Goal: Information Seeking & Learning: Learn about a topic

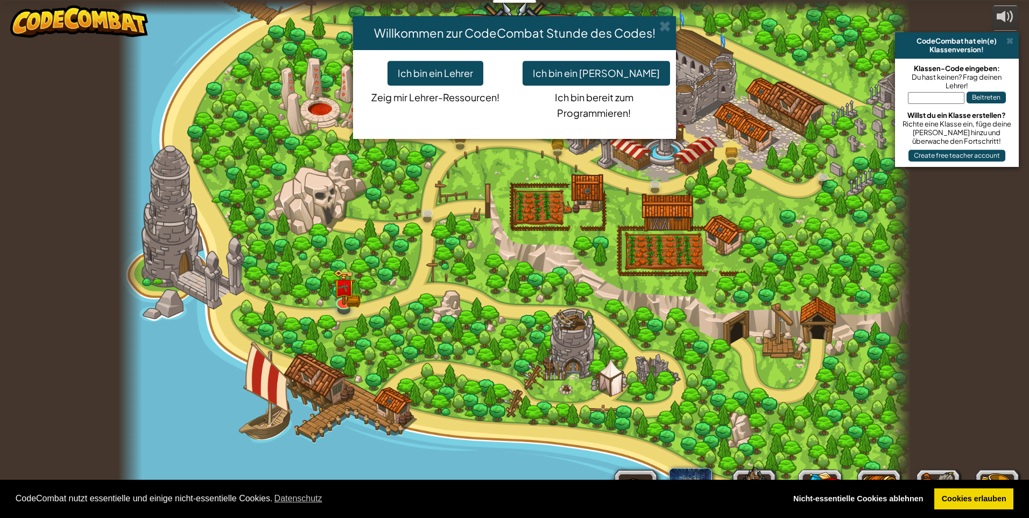
select select "de-DE"
click at [590, 65] on button "Ich bin ein [PERSON_NAME]" at bounding box center [596, 73] width 147 height 25
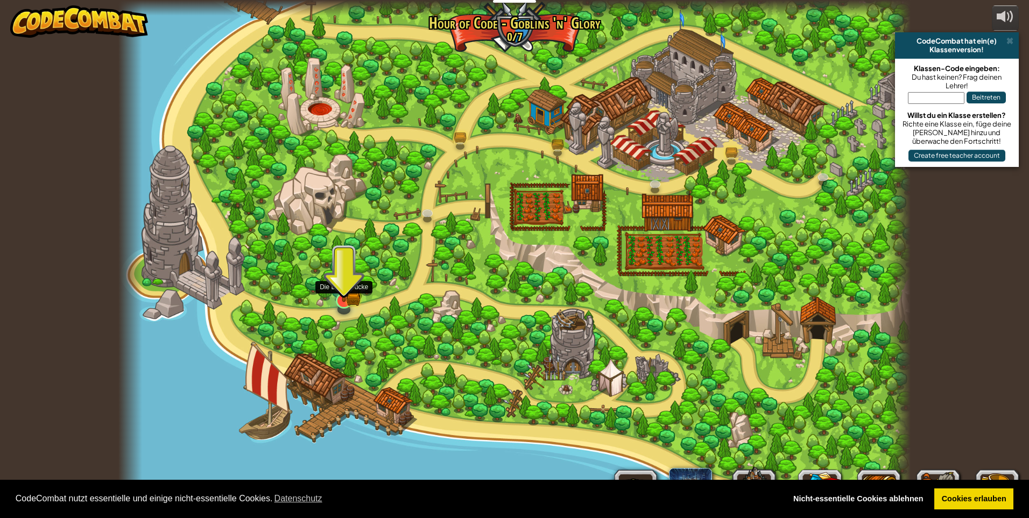
click at [345, 285] on img at bounding box center [344, 279] width 12 height 12
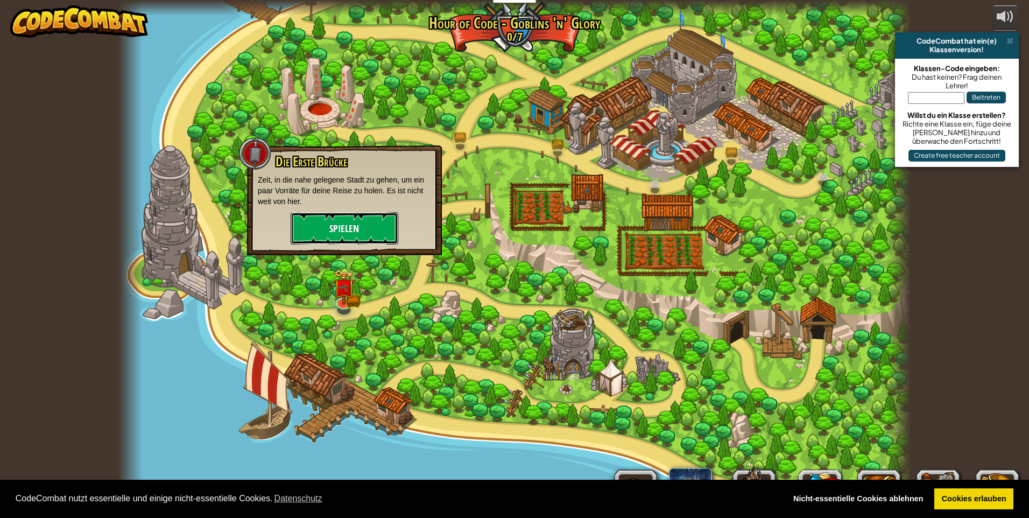
click at [360, 223] on button "Spielen" at bounding box center [345, 228] width 108 height 32
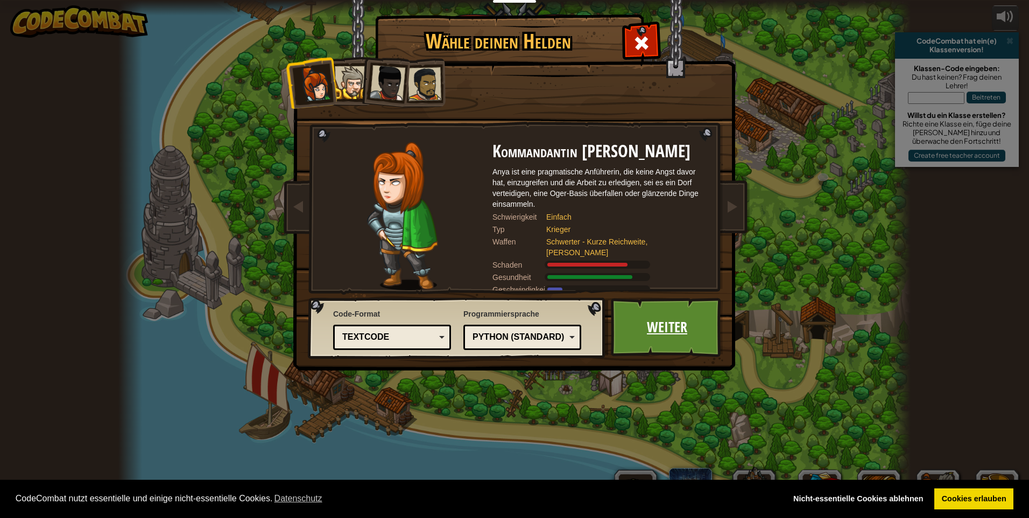
click at [647, 328] on link "Weiter" at bounding box center [667, 327] width 113 height 59
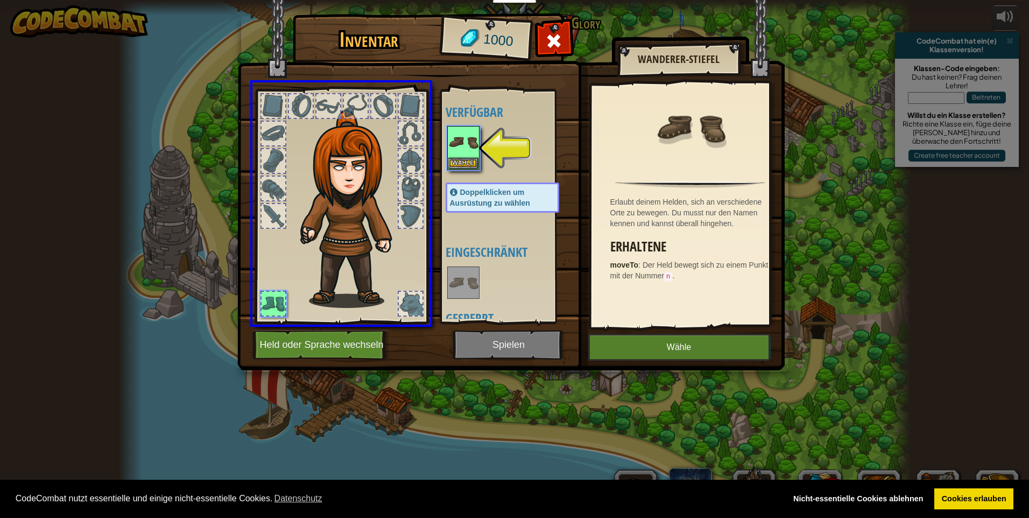
drag, startPoint x: 451, startPoint y: 147, endPoint x: 443, endPoint y: 174, distance: 28.0
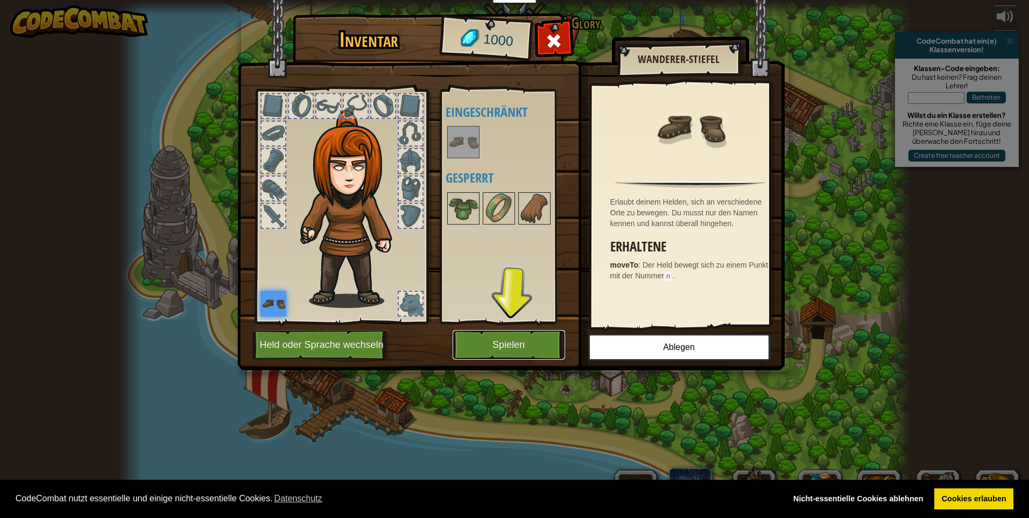
click at [489, 334] on button "Spielen" at bounding box center [509, 345] width 113 height 30
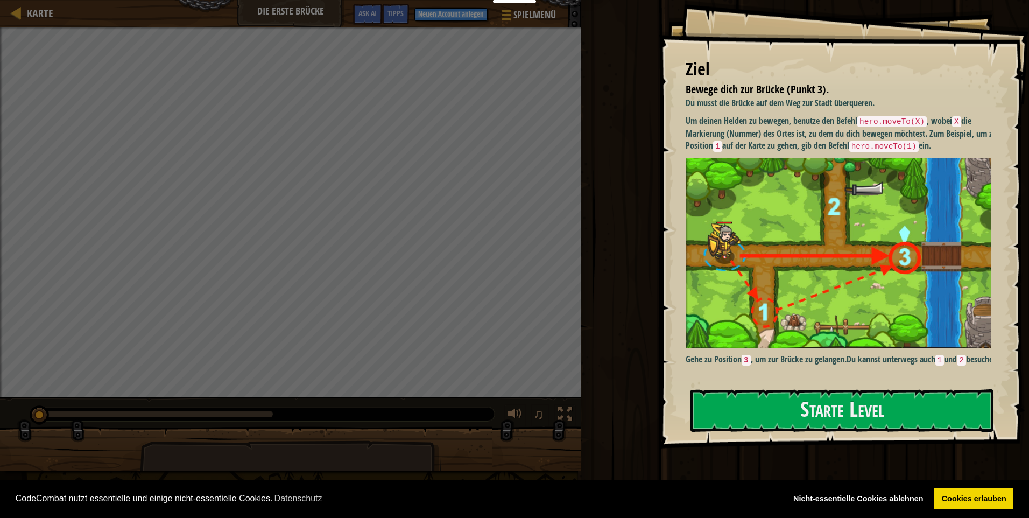
click at [799, 238] on img at bounding box center [843, 253] width 314 height 190
click at [811, 404] on button "Starte Level" at bounding box center [842, 410] width 303 height 43
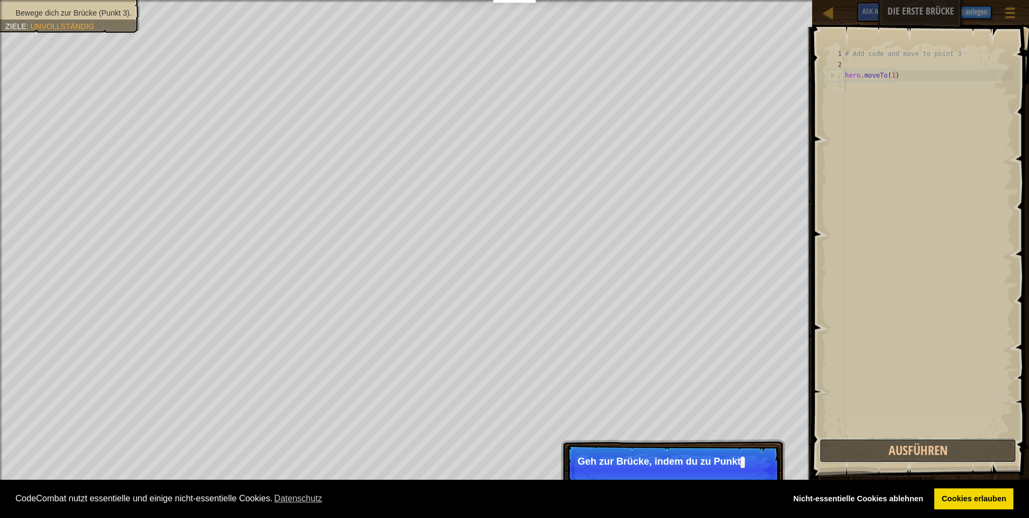
click at [936, 448] on button "Ausführen" at bounding box center [918, 450] width 198 height 25
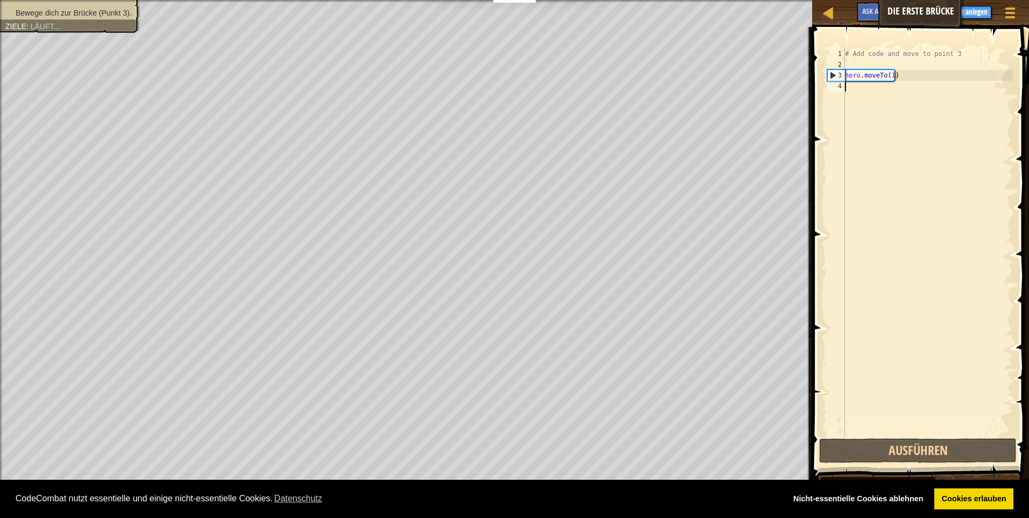
click at [700, 467] on div "Bewege dich zur Brücke (Punkt 3). Ziele : Läuft... ♫ Anya 11 x: 5 y: 15 x: 10 y…" at bounding box center [514, 259] width 1029 height 518
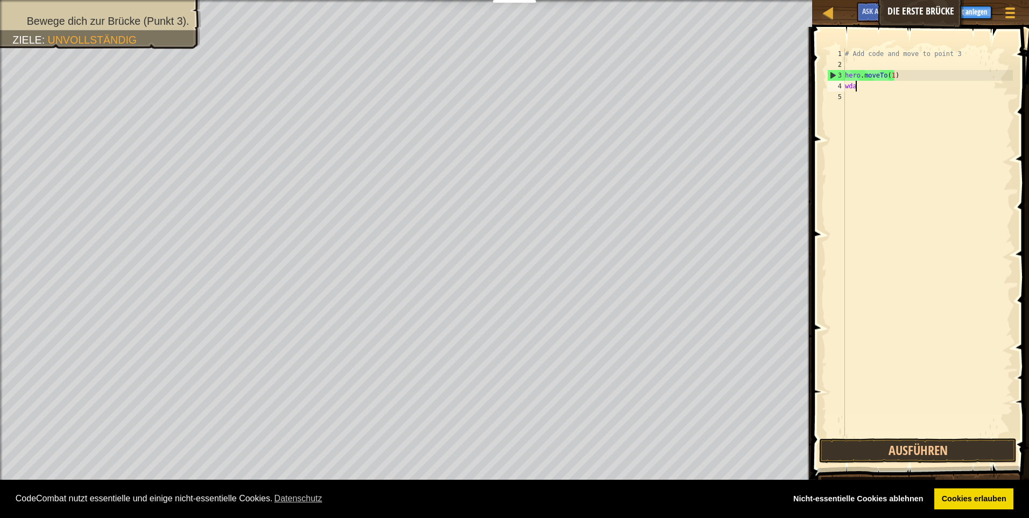
scroll to position [5, 1]
type textarea "wda"
